Goal: Task Accomplishment & Management: Use online tool/utility

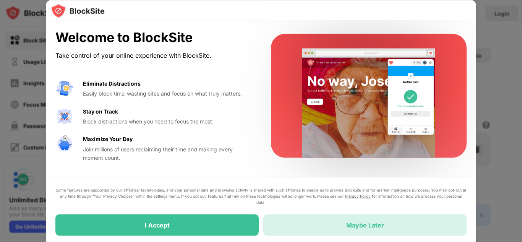
click at [307, 227] on div "Maybe Later" at bounding box center [364, 224] width 203 height 21
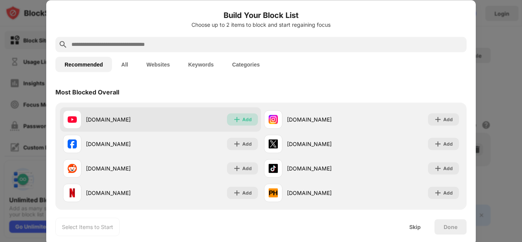
click at [241, 115] on div "Add" at bounding box center [242, 119] width 31 height 12
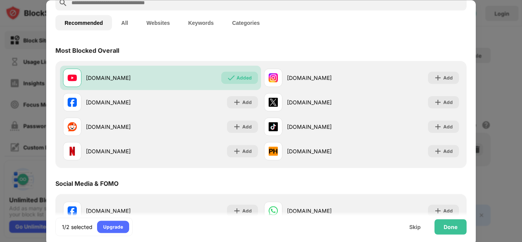
scroll to position [18, 0]
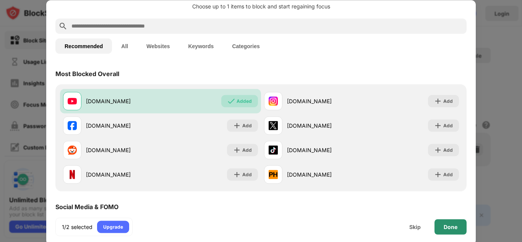
click at [454, 225] on div "Done" at bounding box center [450, 226] width 14 height 6
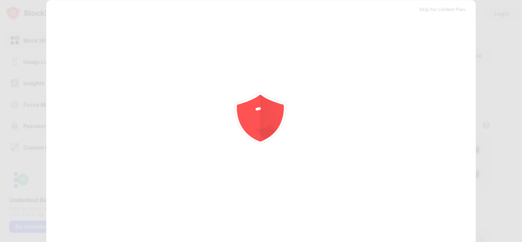
scroll to position [0, 0]
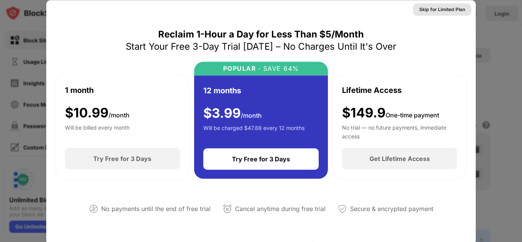
click at [445, 6] on div "Skip for Limited Plan" at bounding box center [442, 9] width 46 height 8
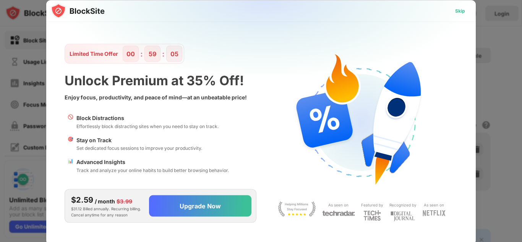
click at [461, 11] on div "Skip" at bounding box center [460, 11] width 10 height 8
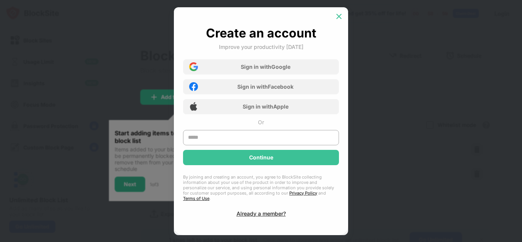
click at [335, 18] on img at bounding box center [339, 17] width 8 height 8
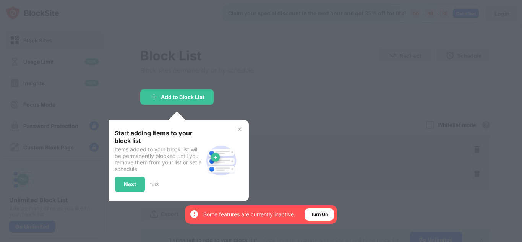
click at [196, 83] on div at bounding box center [261, 121] width 522 height 242
click at [266, 138] on div at bounding box center [261, 121] width 522 height 242
click at [129, 182] on div "Next" at bounding box center [130, 184] width 12 height 6
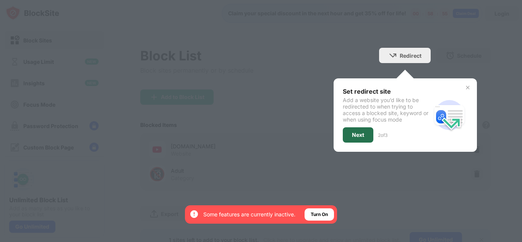
click at [356, 132] on div "Next" at bounding box center [358, 135] width 12 height 6
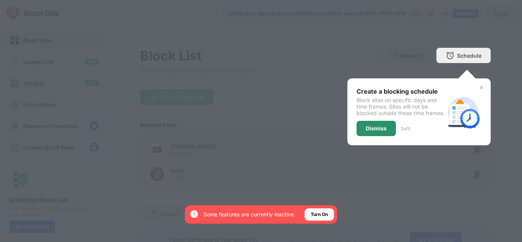
click at [380, 136] on div "Dismiss" at bounding box center [375, 128] width 39 height 15
